Goal: Transaction & Acquisition: Purchase product/service

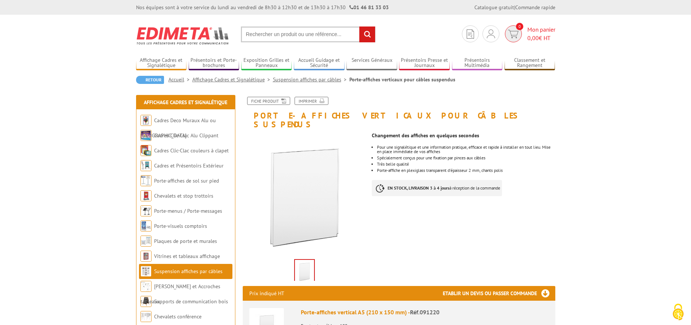
click at [542, 35] on span "0,00 € HT" at bounding box center [541, 38] width 28 height 8
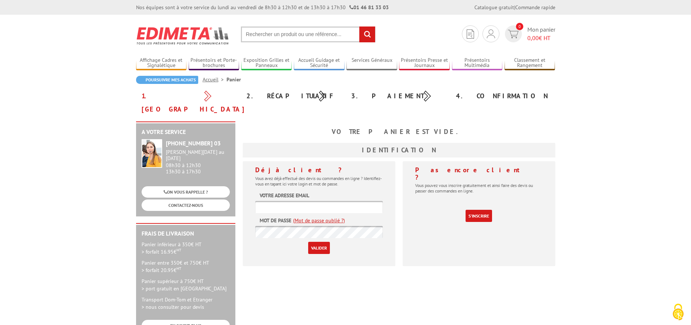
type input "chloe.lamy@terredauge.fr"
click at [321, 240] on div "Déjà client ? Vous avez déjà effectué des devis ou commandes en ligne ? Identif…" at bounding box center [319, 213] width 153 height 105
click at [320, 242] on input "Valider" at bounding box center [319, 248] width 22 height 12
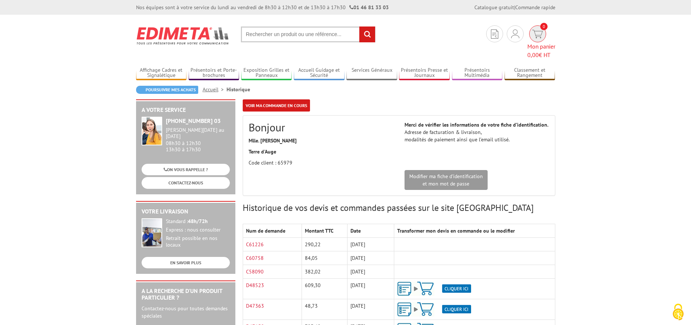
click at [541, 51] on span "0,00 € HT" at bounding box center [541, 55] width 28 height 8
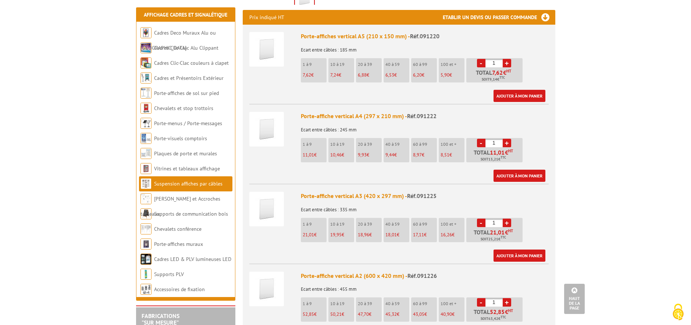
scroll to position [294, 0]
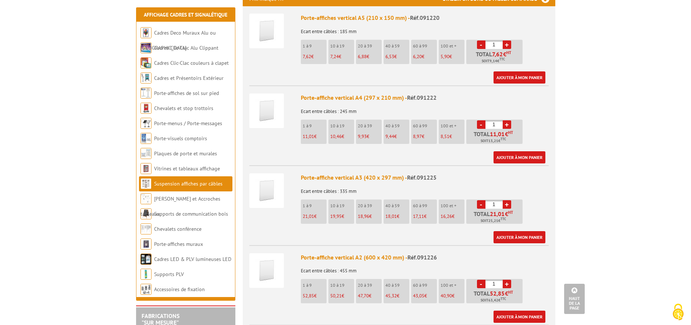
click at [506, 200] on link "+" at bounding box center [507, 204] width 8 height 8
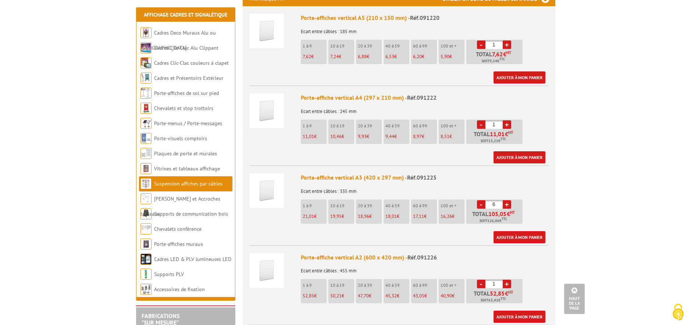
click at [506, 200] on link "+" at bounding box center [507, 204] width 8 height 8
type input "9"
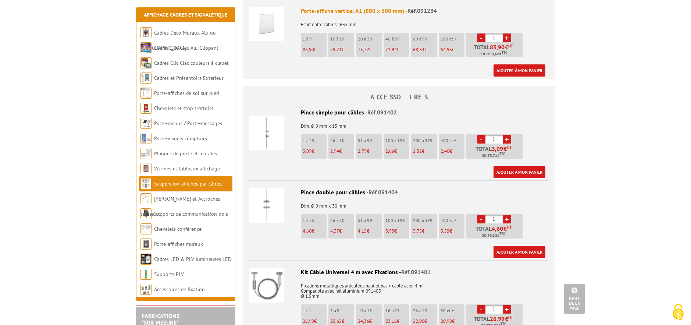
scroll to position [625, 0]
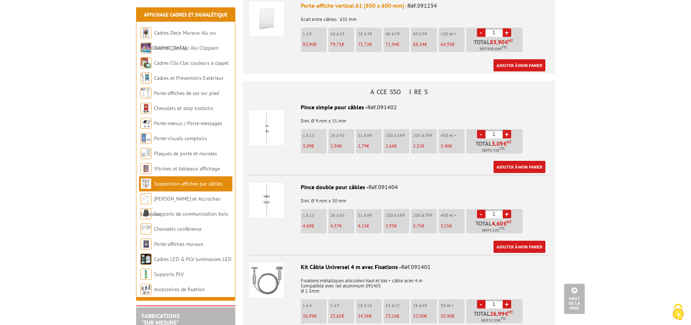
click at [506, 130] on link "+" at bounding box center [507, 134] width 8 height 8
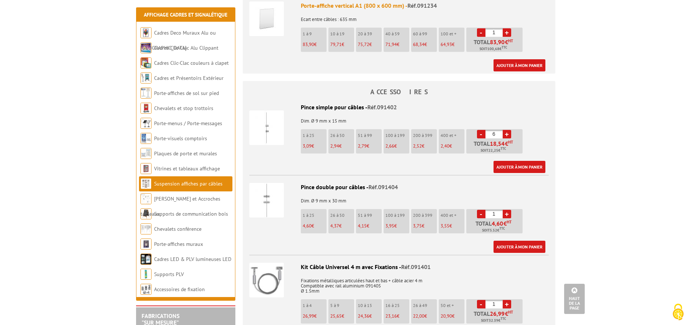
click at [506, 130] on link "+" at bounding box center [507, 134] width 8 height 8
click at [484, 130] on link "-" at bounding box center [481, 134] width 8 height 8
type input "6"
click at [511, 210] on link "+" at bounding box center [507, 214] width 8 height 8
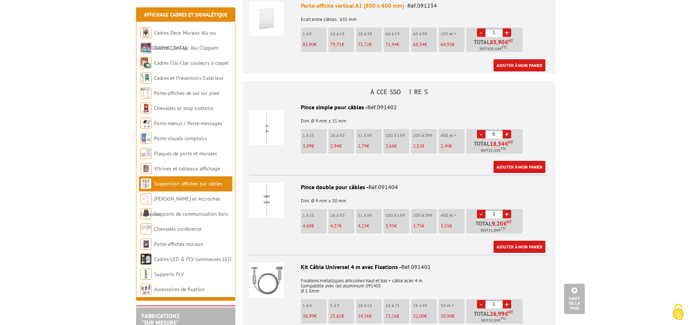
click at [511, 210] on link "+" at bounding box center [507, 214] width 8 height 8
type input "6"
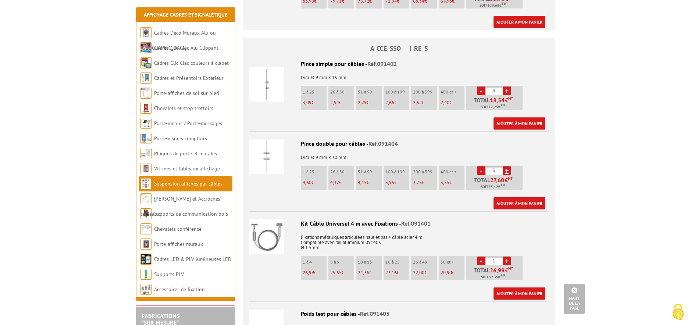
scroll to position [736, 0]
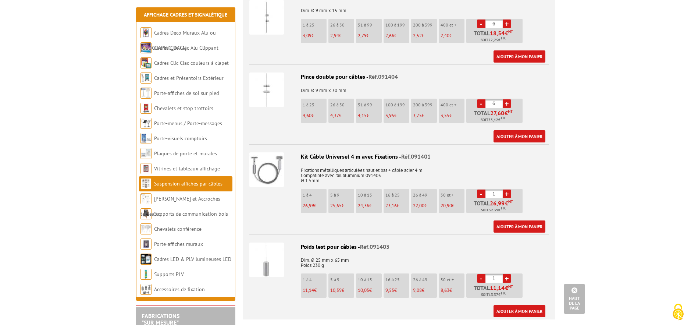
click at [506, 189] on link "+" at bounding box center [507, 193] width 8 height 8
type input "3"
click at [535, 220] on link "Ajouter à mon panier" at bounding box center [520, 226] width 52 height 12
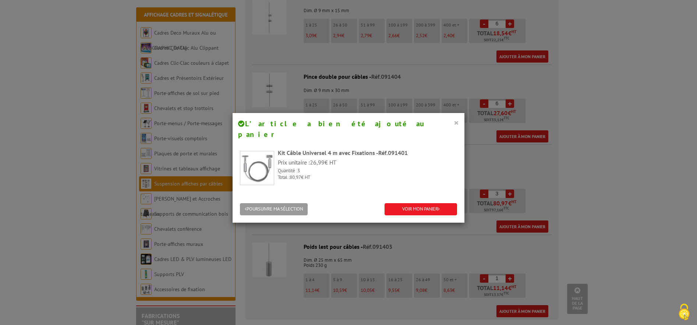
click at [453, 123] on button "×" at bounding box center [455, 123] width 5 height 10
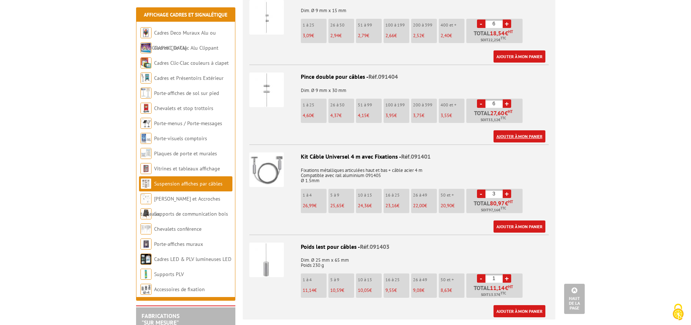
click at [525, 130] on link "Ajouter à mon panier" at bounding box center [520, 136] width 52 height 12
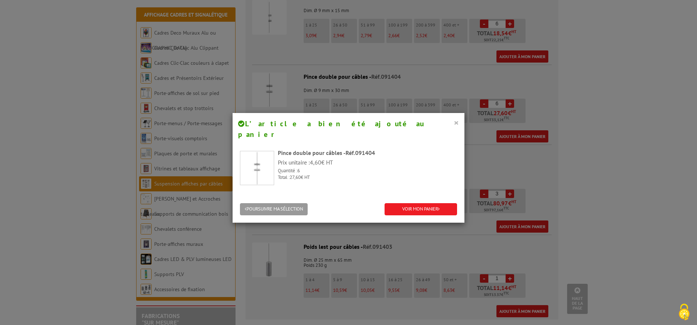
click at [453, 122] on button "×" at bounding box center [455, 123] width 5 height 10
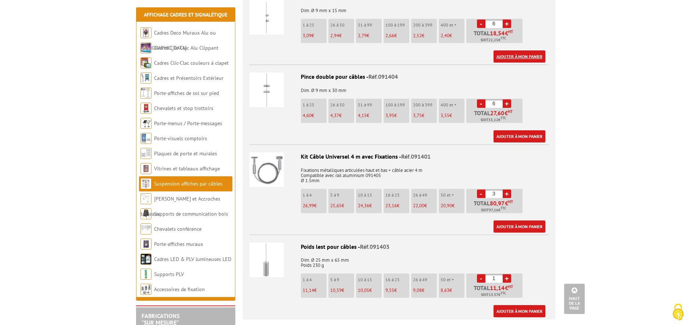
click at [515, 50] on link "Ajouter à mon panier" at bounding box center [520, 56] width 52 height 12
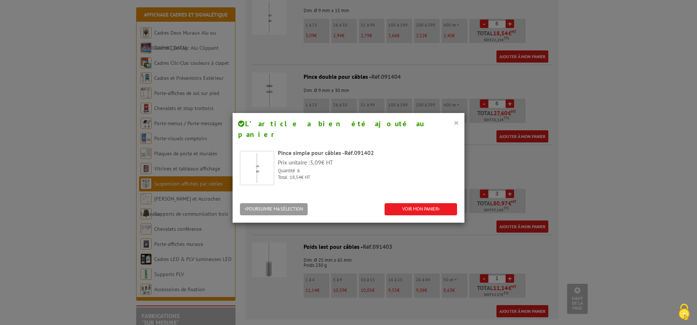
click at [455, 121] on button "×" at bounding box center [455, 123] width 5 height 10
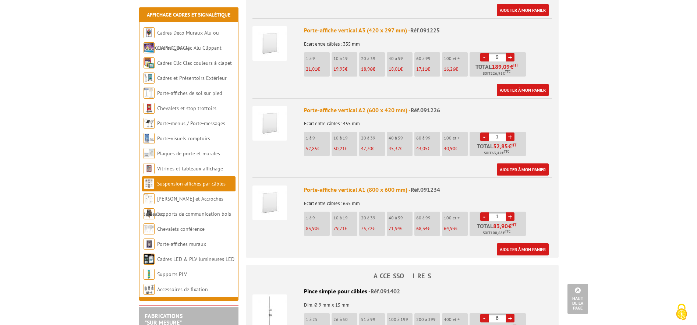
scroll to position [405, 0]
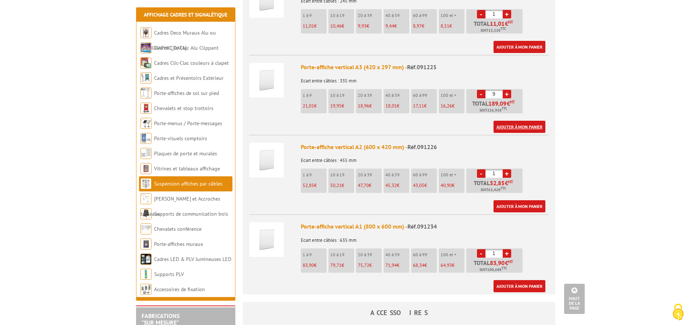
click at [517, 121] on link "Ajouter à mon panier" at bounding box center [520, 127] width 52 height 12
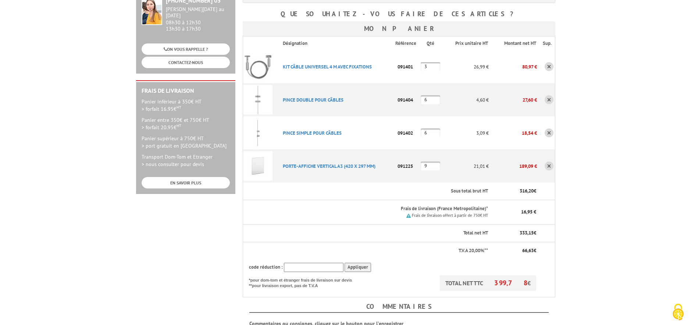
scroll to position [147, 0]
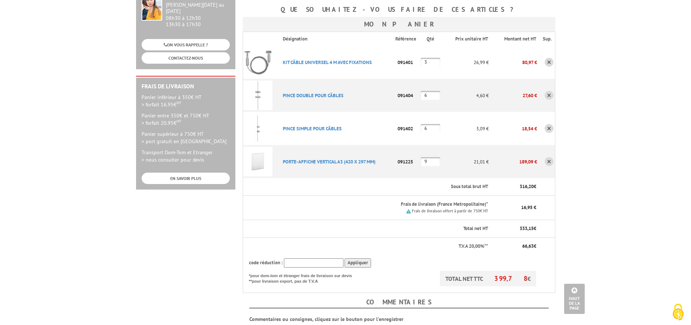
drag, startPoint x: 434, startPoint y: 45, endPoint x: 421, endPoint y: 49, distance: 14.4
click at [421, 58] on input "3" at bounding box center [430, 62] width 19 height 9
type input "4"
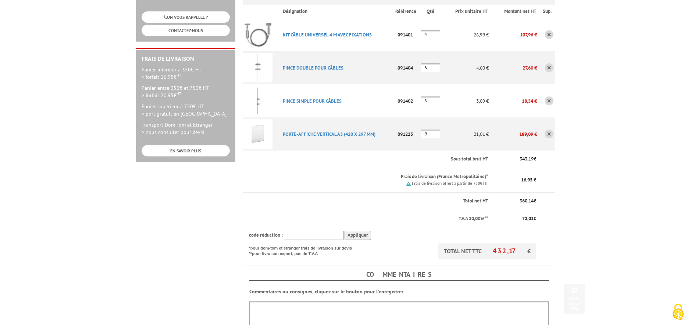
scroll to position [184, 0]
